Goal: Find specific page/section: Find specific page/section

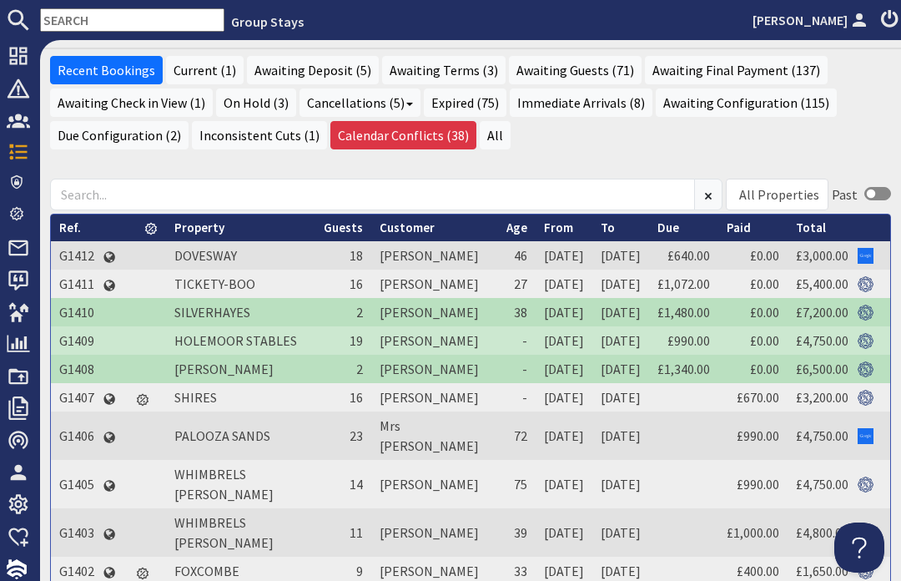
scroll to position [52, 0]
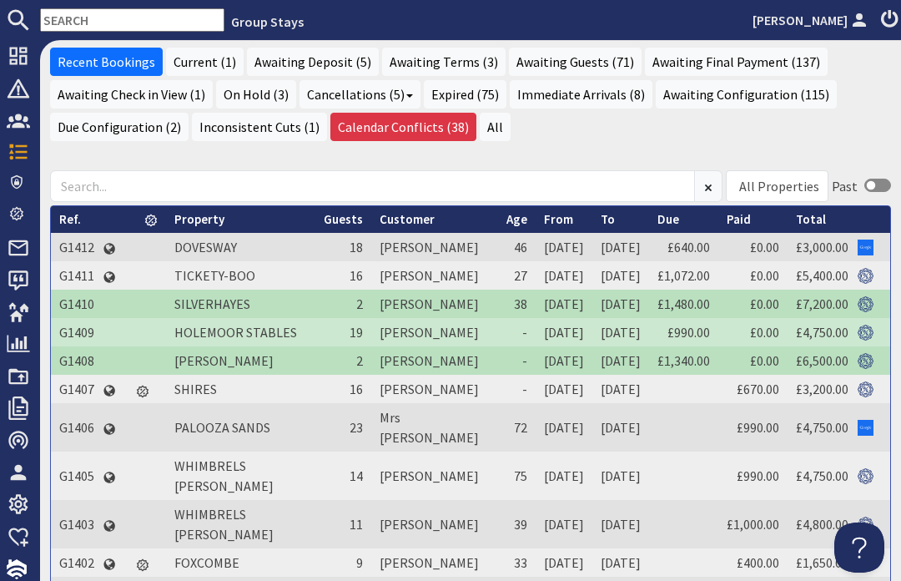
click at [23, 53] on use at bounding box center [19, 57] width 18 height 18
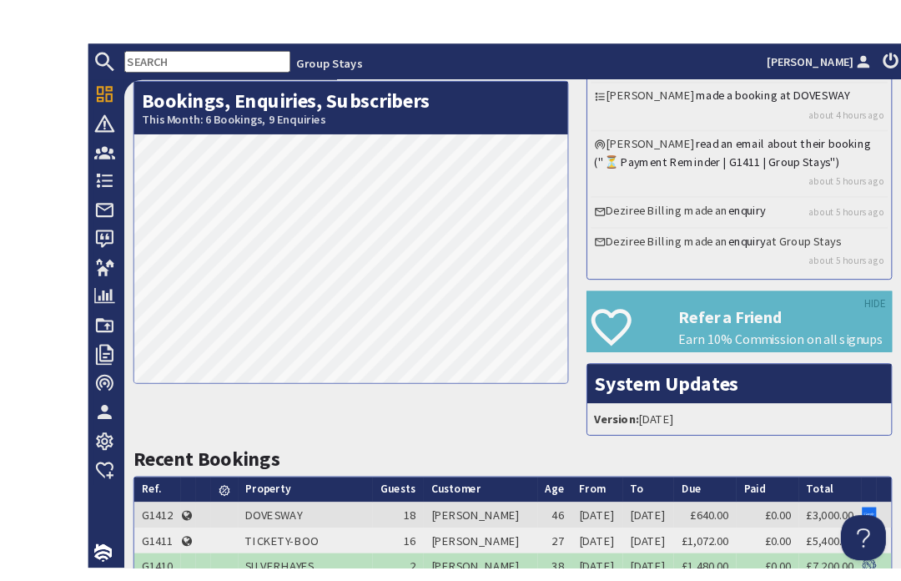
scroll to position [5, 0]
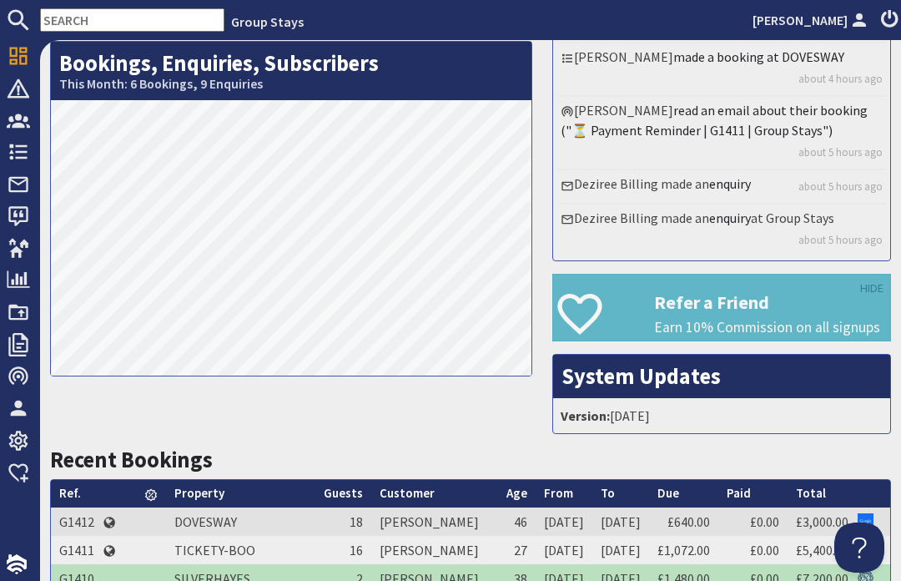
click at [33, 143] on span "Bookings" at bounding box center [67, 151] width 74 height 27
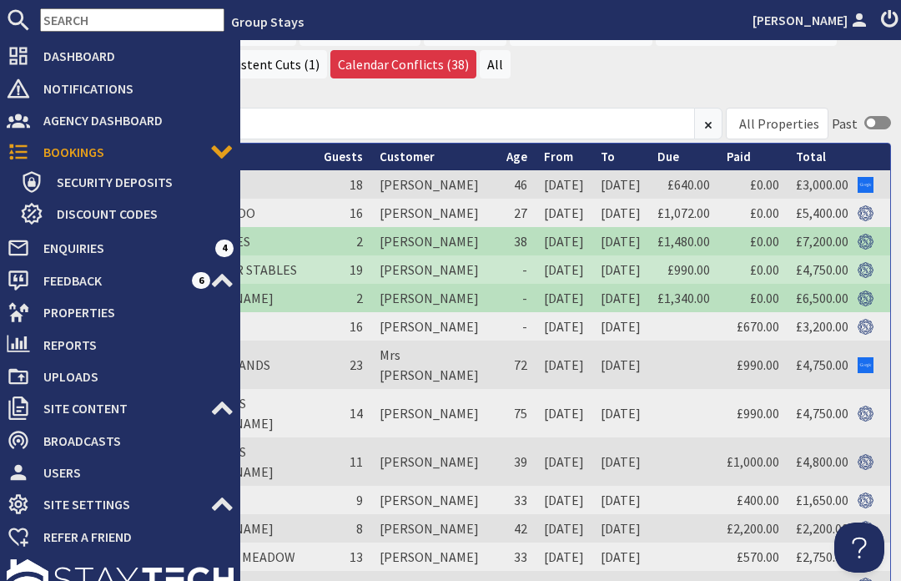
scroll to position [135, 0]
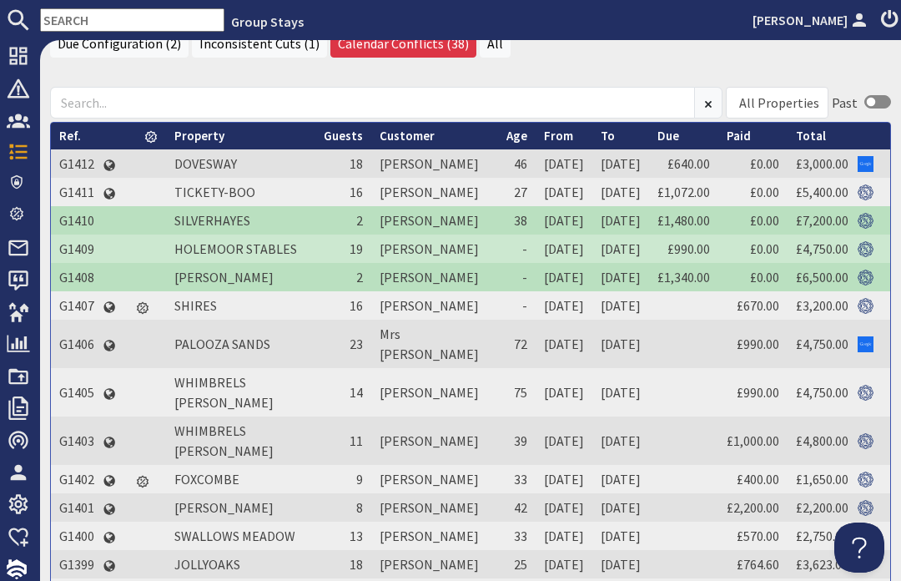
click at [692, 320] on td at bounding box center [683, 305] width 69 height 28
